Goal: Check status

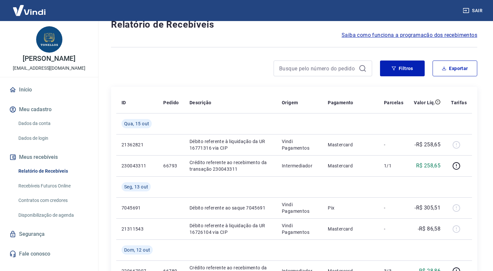
scroll to position [33, 0]
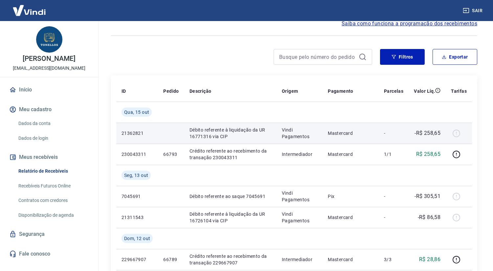
click at [251, 137] on p "Débito referente à liquidação da UR 16771316 via CIP" at bounding box center [231, 132] width 82 height 13
click at [456, 132] on div at bounding box center [459, 133] width 16 height 11
click at [172, 134] on td at bounding box center [171, 133] width 26 height 21
click at [226, 134] on p "Débito referente à liquidação da UR 16771316 via CIP" at bounding box center [231, 132] width 82 height 13
